Goal: Information Seeking & Learning: Learn about a topic

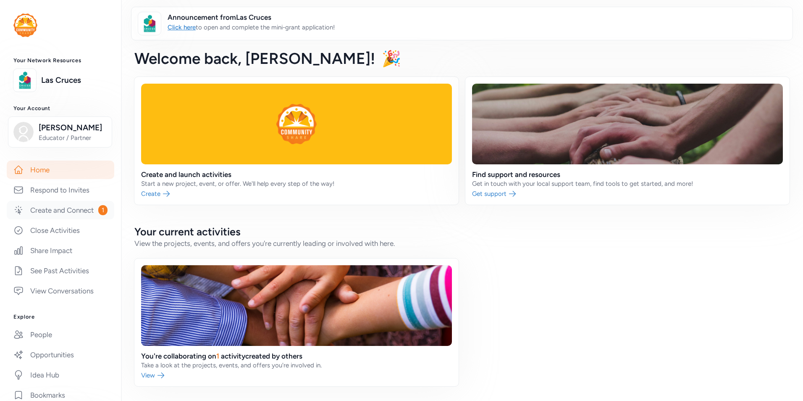
click at [53, 219] on link "Create and Connect 1" at bounding box center [60, 210] width 107 height 18
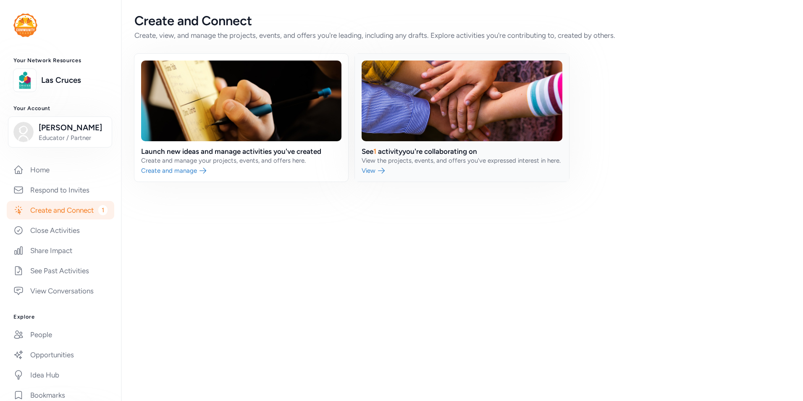
click at [392, 157] on link at bounding box center [462, 118] width 214 height 128
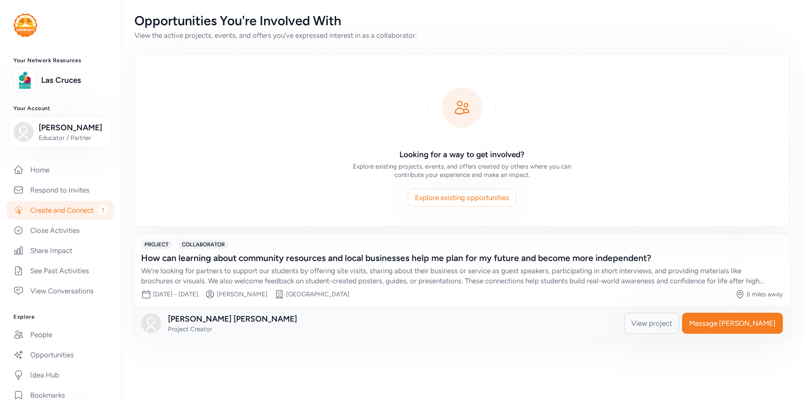
click at [656, 283] on div "We’re looking for partners to support our students by offering site visits, sha…" at bounding box center [453, 275] width 625 height 20
click at [672, 321] on span "View project" at bounding box center [651, 323] width 41 height 10
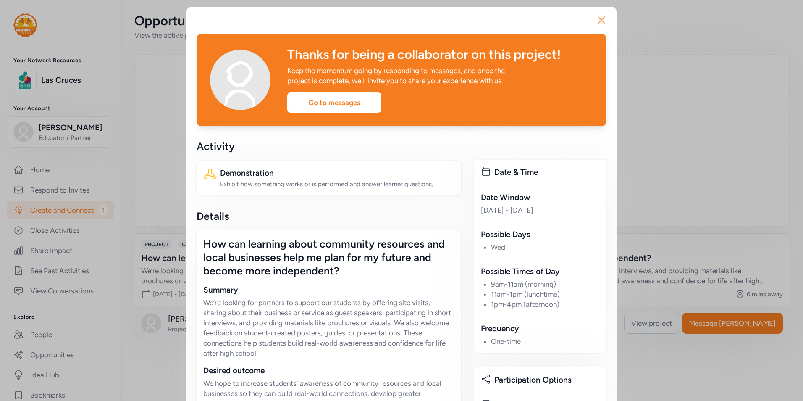
click at [596, 25] on icon "button" at bounding box center [601, 19] width 13 height 13
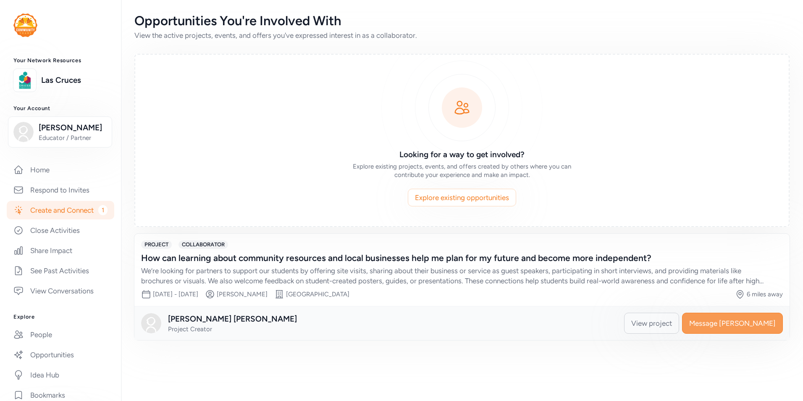
click at [773, 325] on span "Message [PERSON_NAME]" at bounding box center [732, 323] width 87 height 10
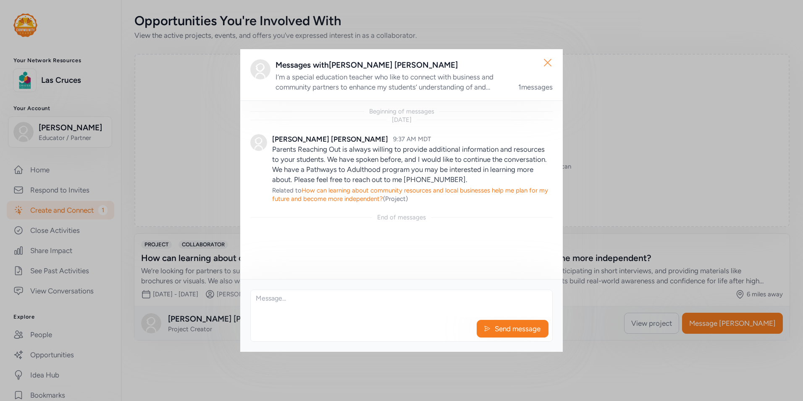
click at [548, 67] on icon "button" at bounding box center [547, 62] width 13 height 13
click at [548, 63] on icon "button" at bounding box center [547, 62] width 13 height 13
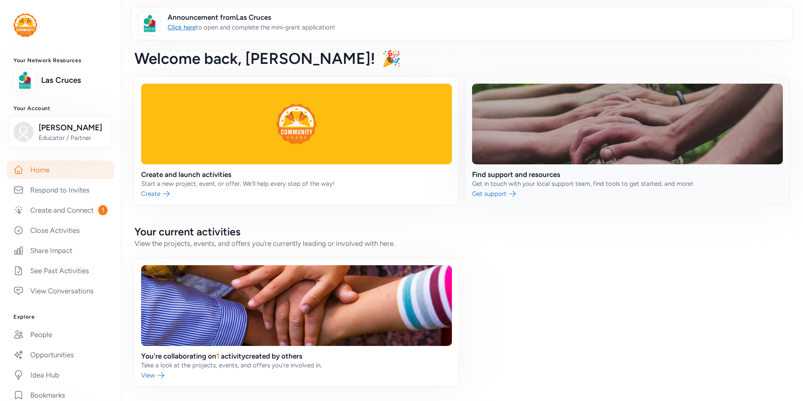
click at [549, 178] on link at bounding box center [627, 141] width 324 height 128
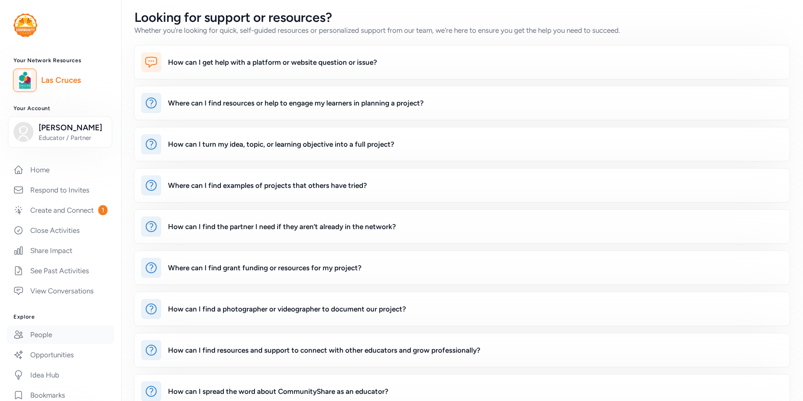
click at [49, 343] on link "People" at bounding box center [60, 334] width 107 height 18
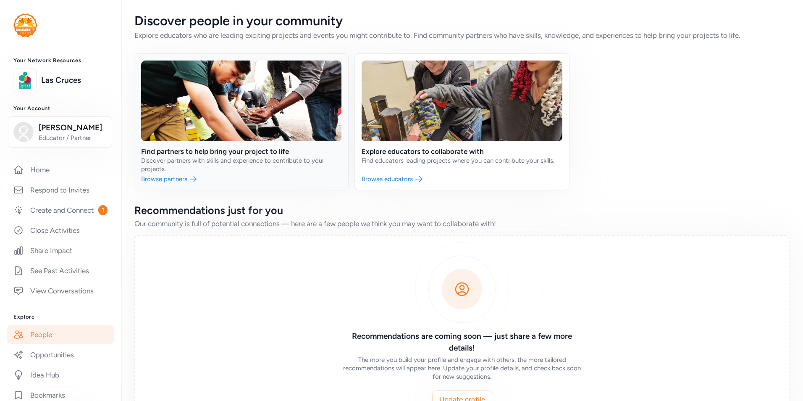
click at [215, 152] on link at bounding box center [241, 122] width 214 height 136
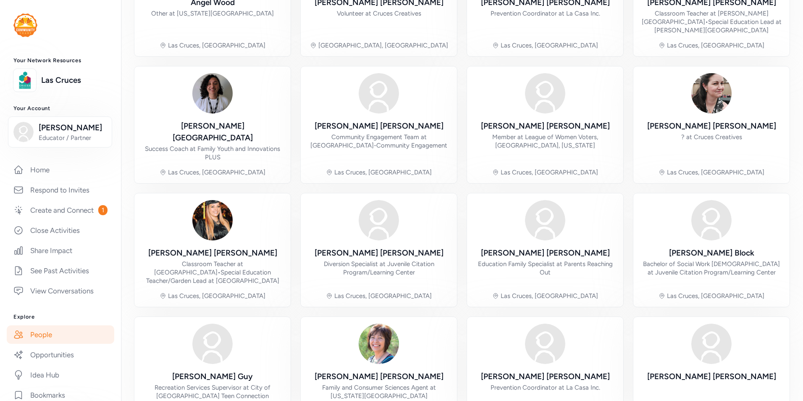
scroll to position [185, 0]
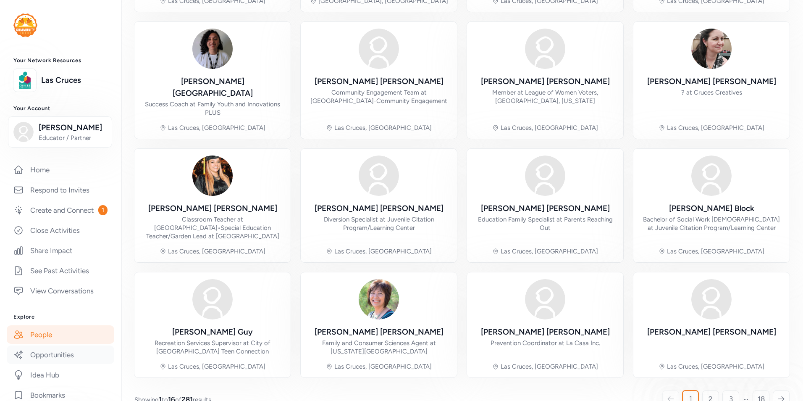
click at [60, 364] on link "Opportunities" at bounding box center [60, 354] width 107 height 18
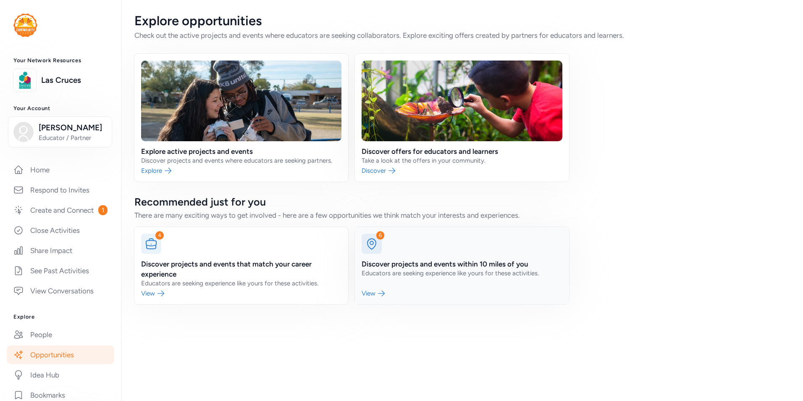
click at [472, 269] on link at bounding box center [462, 265] width 214 height 77
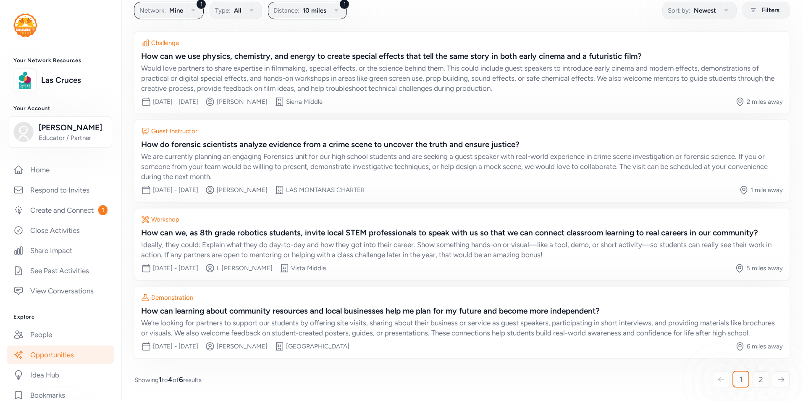
scroll to position [72, 0]
click at [759, 381] on link "2" at bounding box center [760, 379] width 17 height 17
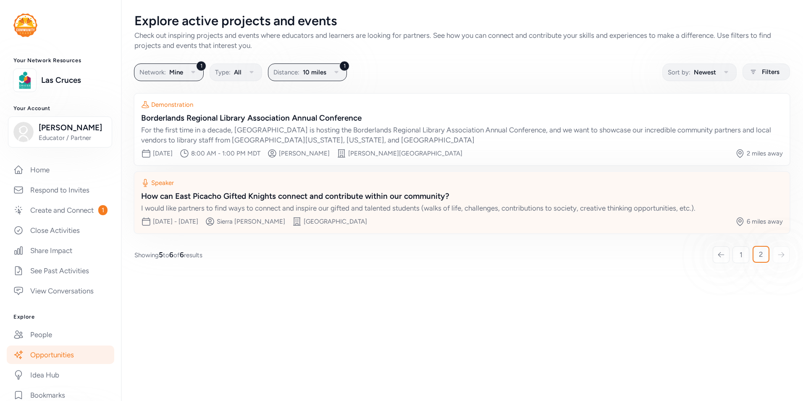
click at [438, 211] on div "I would like partners to find ways to connect and inspire our gifted and talent…" at bounding box center [462, 208] width 642 height 10
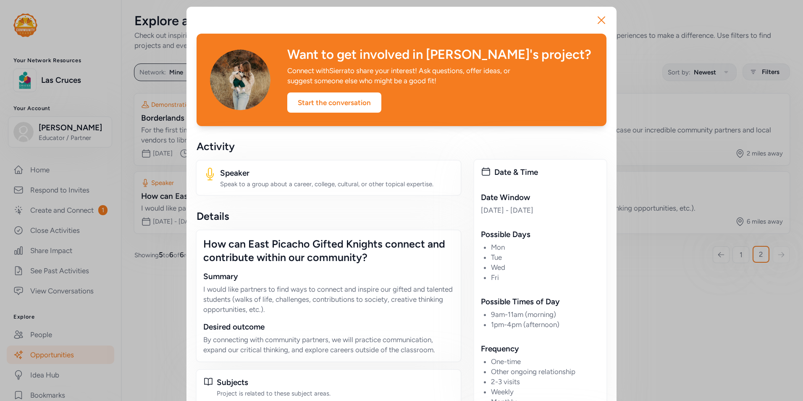
click at [414, 220] on div "Details" at bounding box center [329, 215] width 264 height 13
click at [595, 19] on icon "button" at bounding box center [601, 19] width 13 height 13
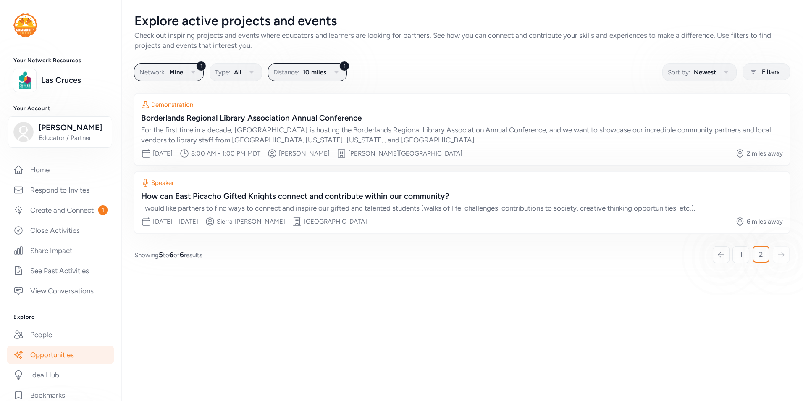
click at [81, 364] on link "Opportunities" at bounding box center [60, 354] width 107 height 18
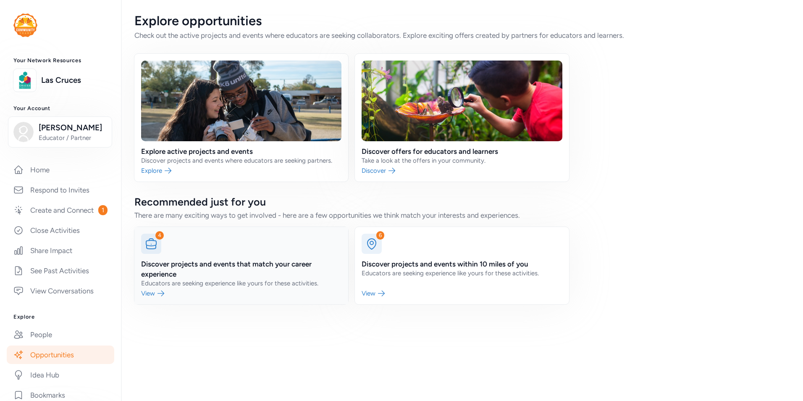
click at [208, 267] on link at bounding box center [241, 265] width 214 height 77
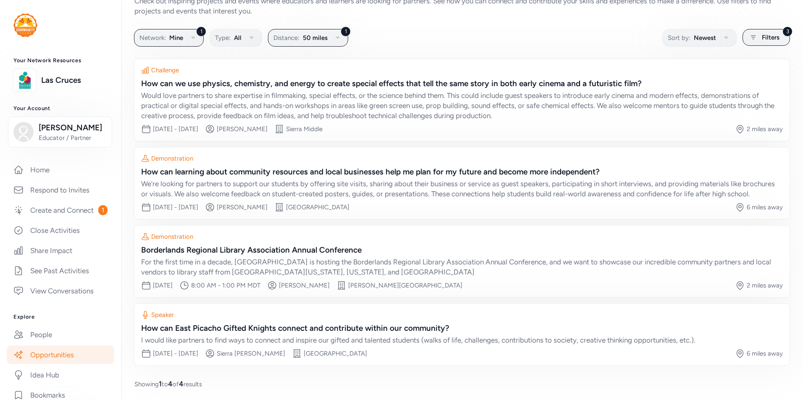
scroll to position [46, 0]
